Goal: Information Seeking & Learning: Find specific fact

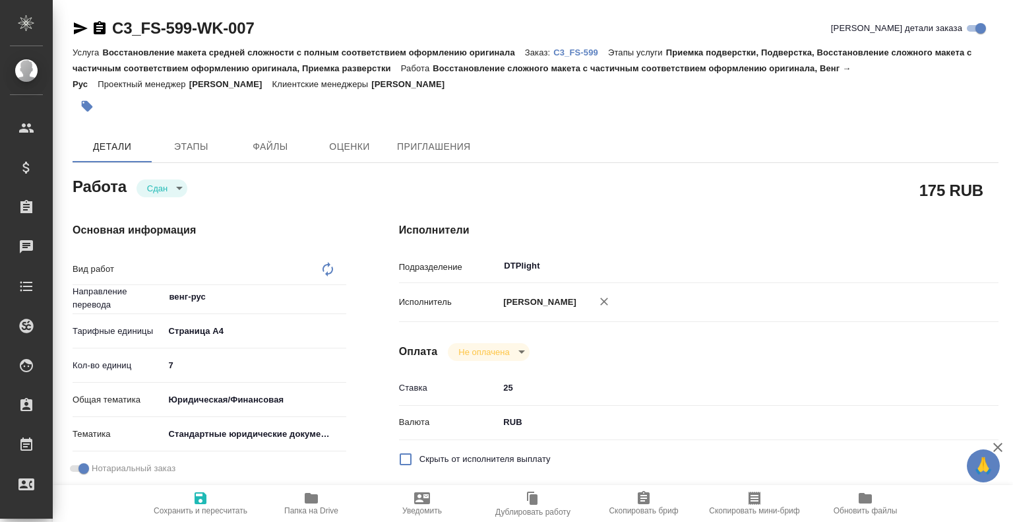
type textarea "Восстановление сложного макета с частичным соответствием оформлению оригинала"
type textarea "x"
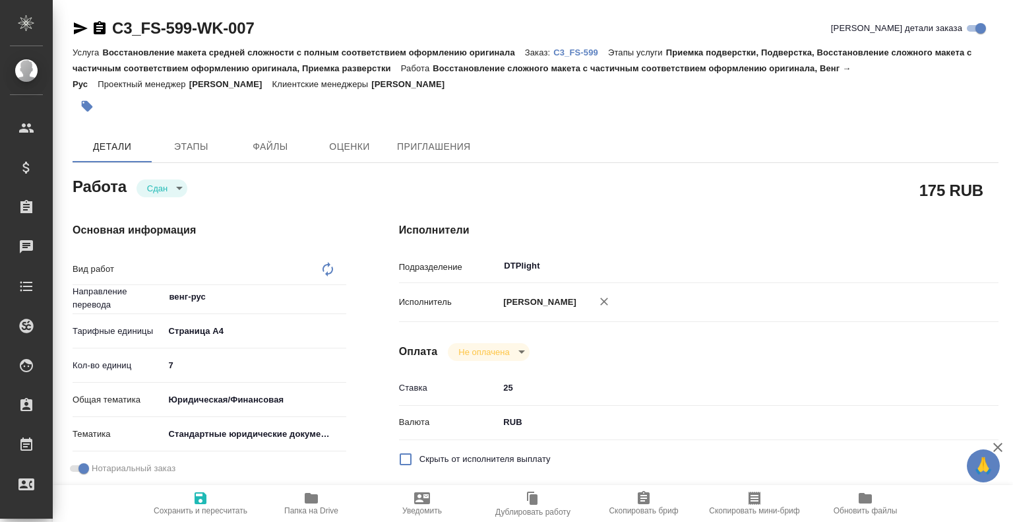
type textarea "x"
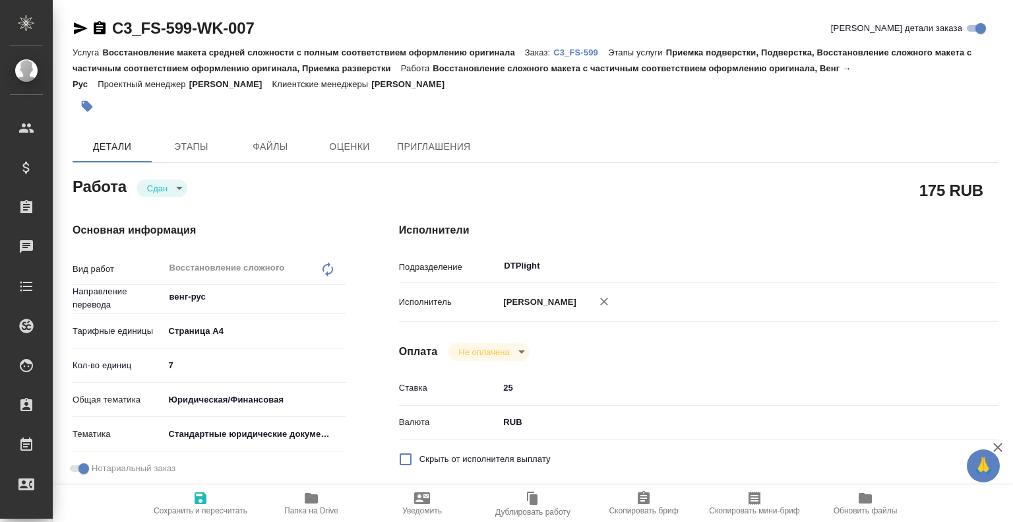
type textarea "x"
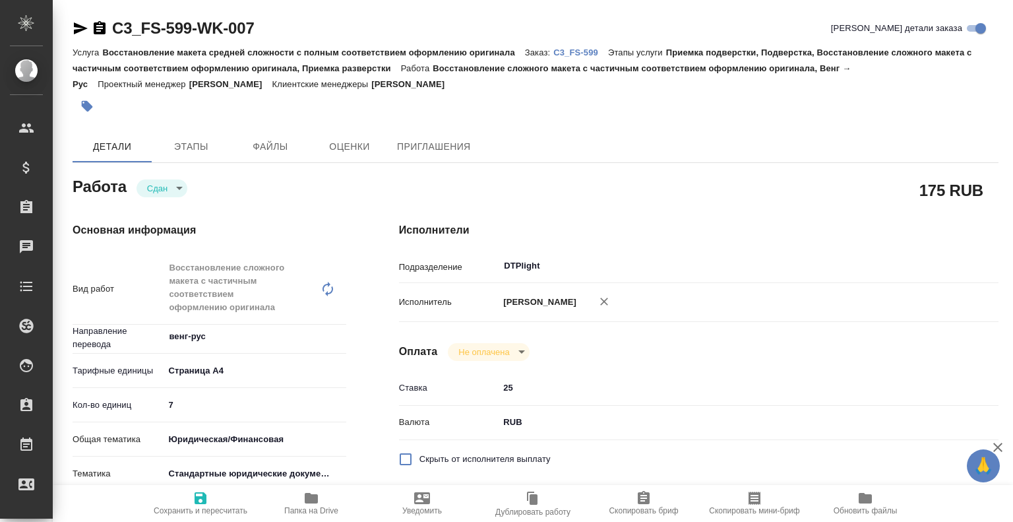
type textarea "x"
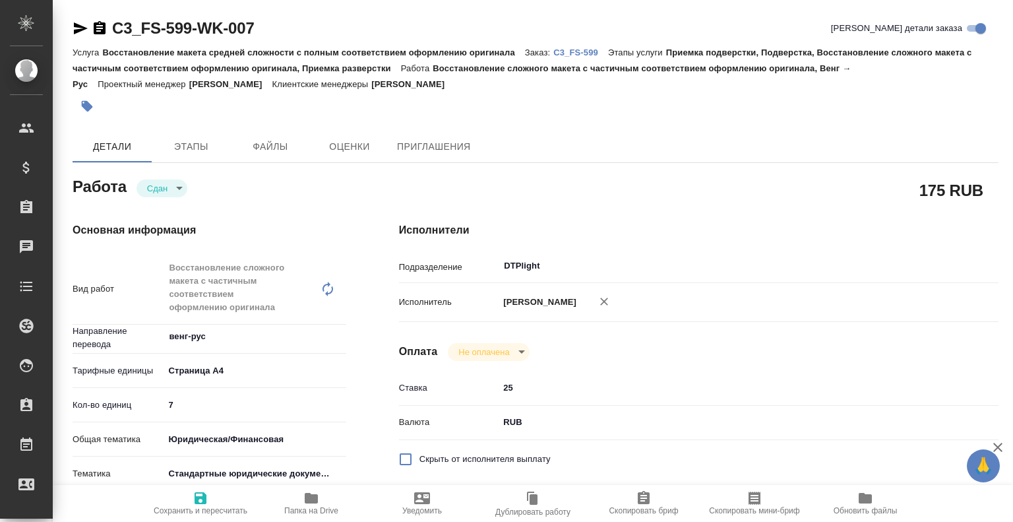
type textarea "x"
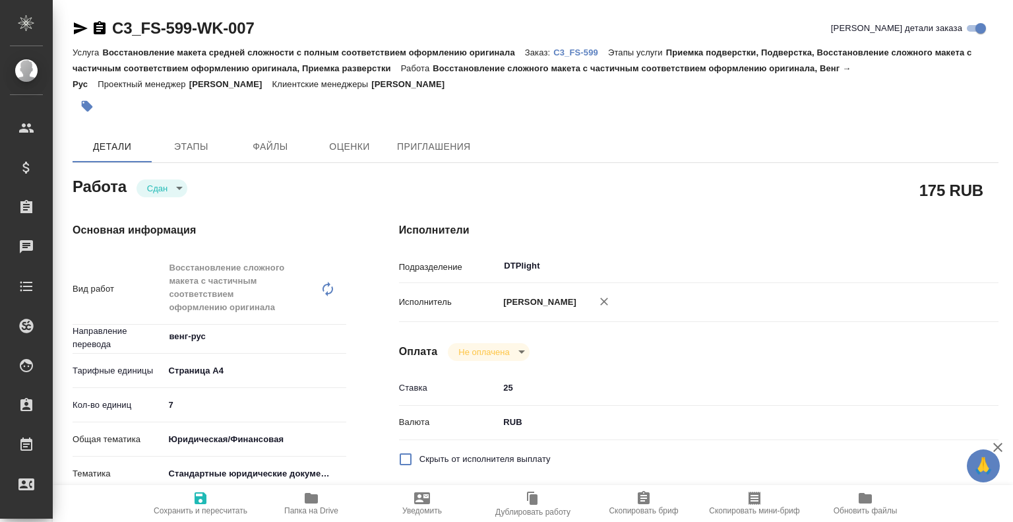
type textarea "x"
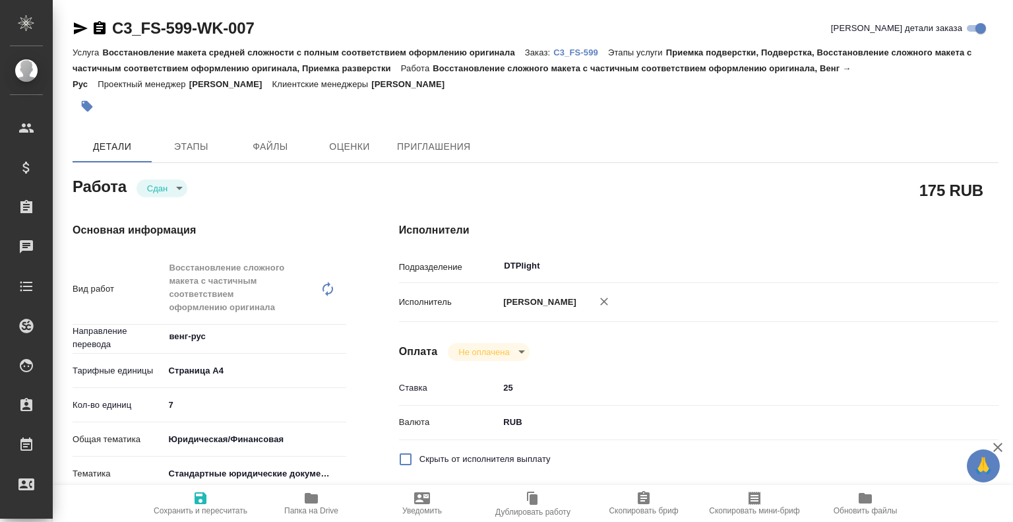
type textarea "x"
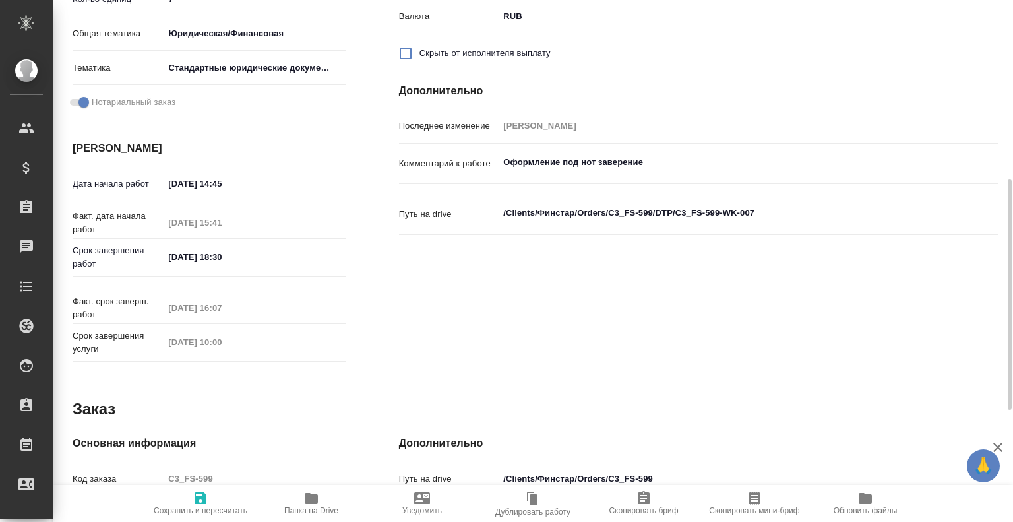
scroll to position [407, 0]
